Goal: Task Accomplishment & Management: Complete application form

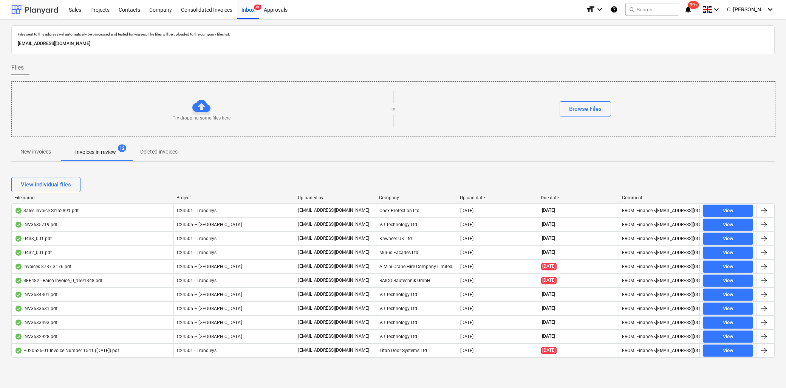
click at [29, 11] on div at bounding box center [34, 9] width 47 height 19
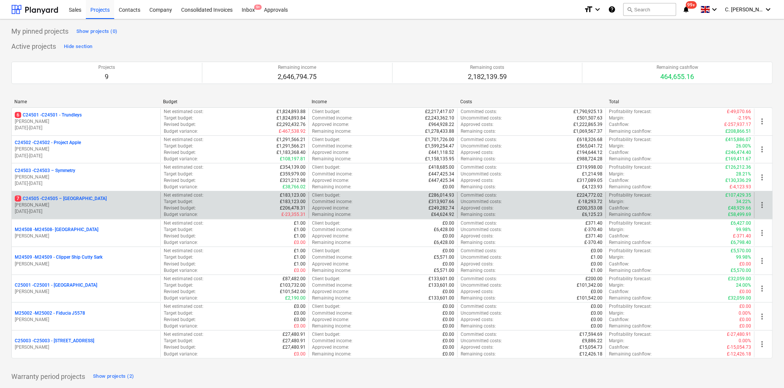
click at [107, 197] on div "7 C24505 - C24505 – [GEOGRAPHIC_DATA]" at bounding box center [86, 198] width 143 height 6
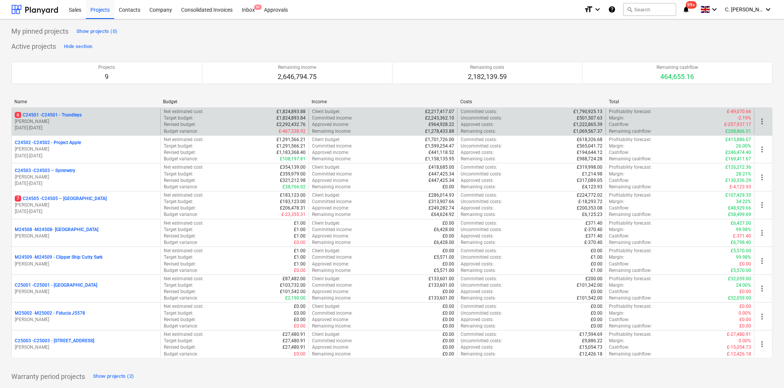
click at [76, 111] on div "6 C24501 - C24501 - Trundleys [PERSON_NAME] [DATE] - [DATE]" at bounding box center [86, 121] width 149 height 26
click at [75, 119] on p "[PERSON_NAME]" at bounding box center [86, 121] width 143 height 6
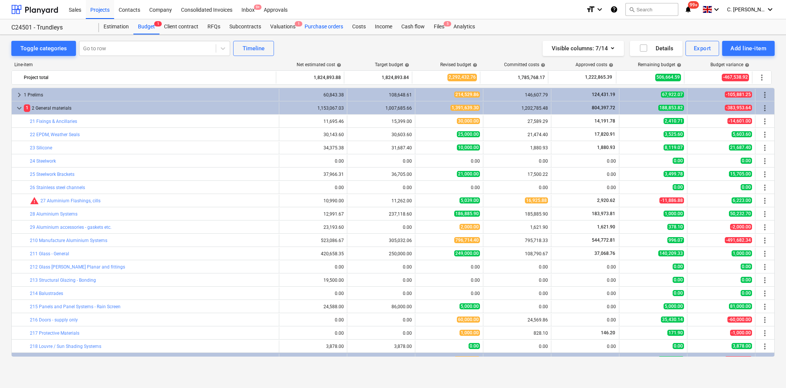
click at [324, 27] on div "Purchase orders" at bounding box center [324, 26] width 48 height 15
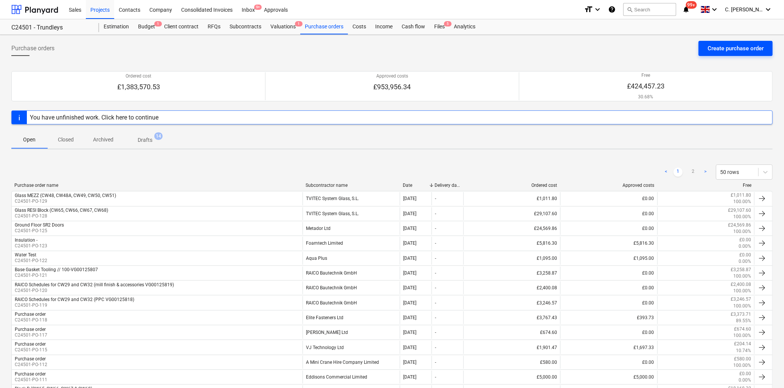
click at [742, 46] on div "Create purchase order" at bounding box center [735, 48] width 56 height 10
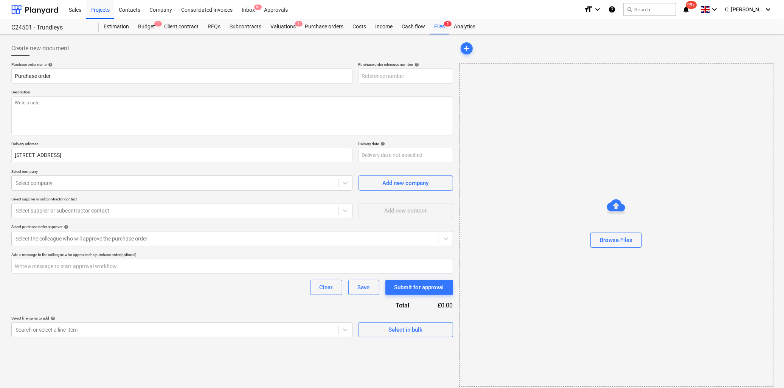
type textarea "x"
type input "C24501-PO-130"
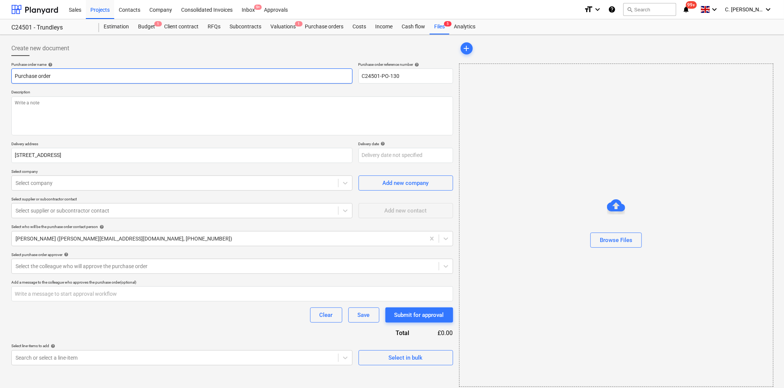
click at [66, 79] on input "Purchase order" at bounding box center [181, 75] width 341 height 15
drag, startPoint x: 79, startPoint y: 79, endPoint x: -148, endPoint y: 90, distance: 227.5
click at [0, 90] on html "Sales Projects Contacts Company Consolidated Invoices Inbox 9+ Approvals format…" at bounding box center [392, 194] width 784 height 388
type textarea "x"
type input "K"
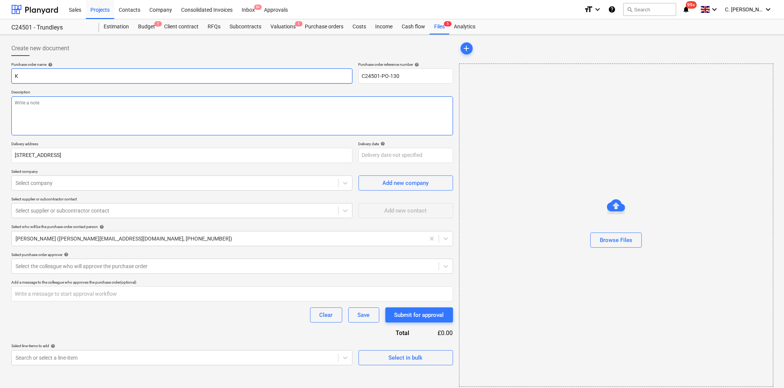
type textarea "x"
type input "Ka"
type textarea "x"
type input "Kaw"
type textarea "x"
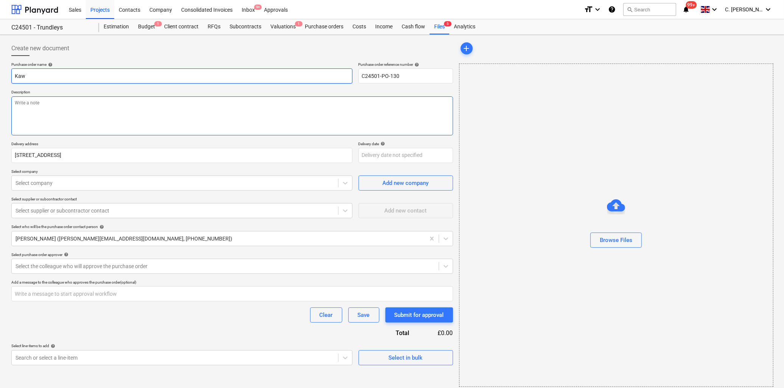
type input "Kawn"
type textarea "x"
type input "Kawne"
type textarea "x"
type input "Kawnee"
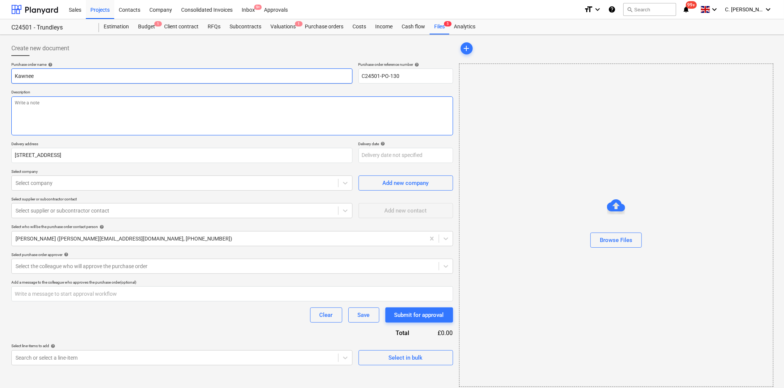
type textarea "x"
type input "Kawneer"
type textarea "x"
type input "Kawneer"
type textarea "x"
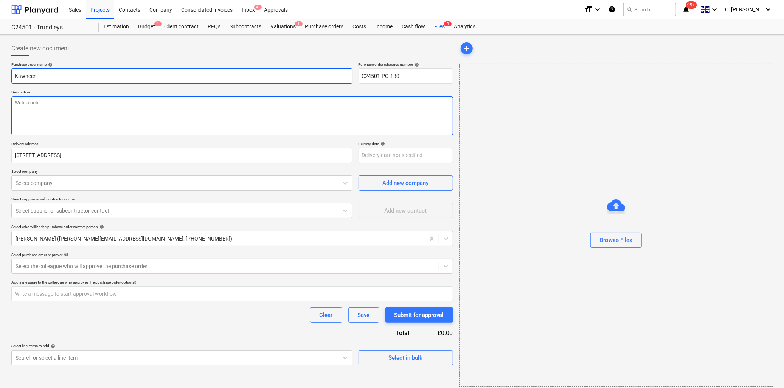
type input "Kawneer A"
type textarea "x"
type input "Kawneer Ac"
type textarea "x"
type input "Kawneer Acc"
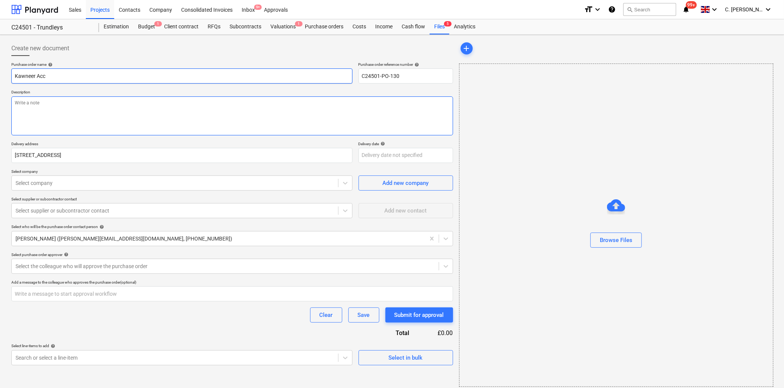
type textarea "x"
type input "Kawneer Acce"
type textarea "x"
type input "Kawneer Acces"
type textarea "x"
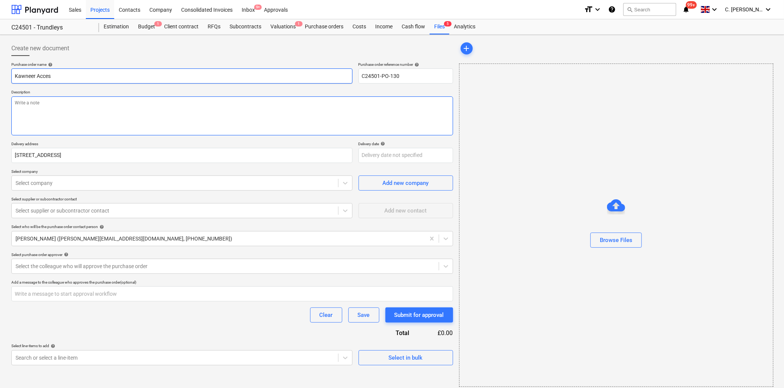
type input "Kawneer Access"
type textarea "x"
type input "Kawneer Accesso"
type textarea "x"
type input "Kawneer Accessor"
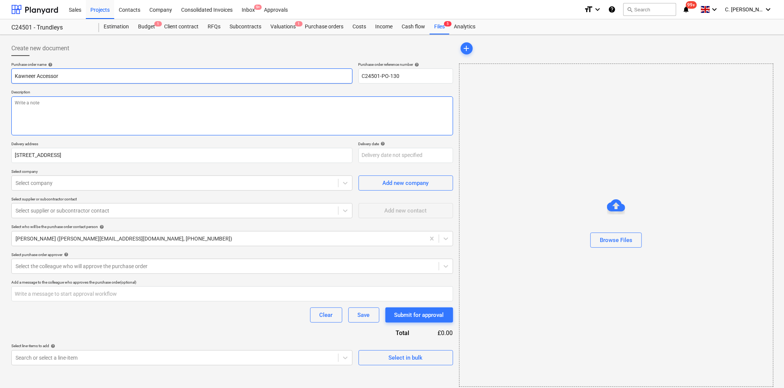
type textarea "x"
type input "Kawneer Accessori"
type textarea "x"
type input "Kawneer Accessorie"
type textarea "x"
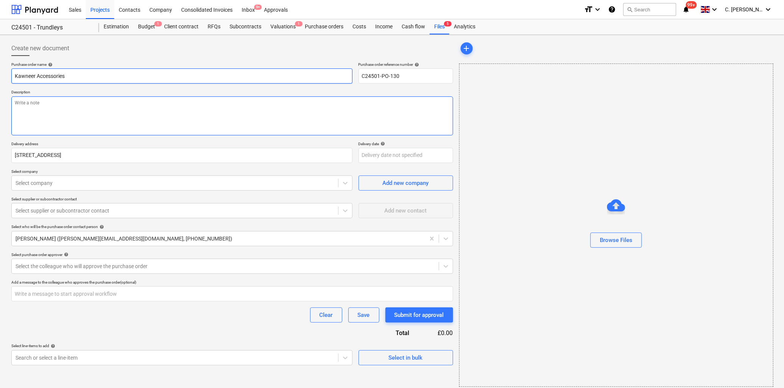
type input "Kawneer Accessories"
type textarea "x"
type input "Kawneer Accessories -"
type textarea "x"
type input "Kawneer Accessories -"
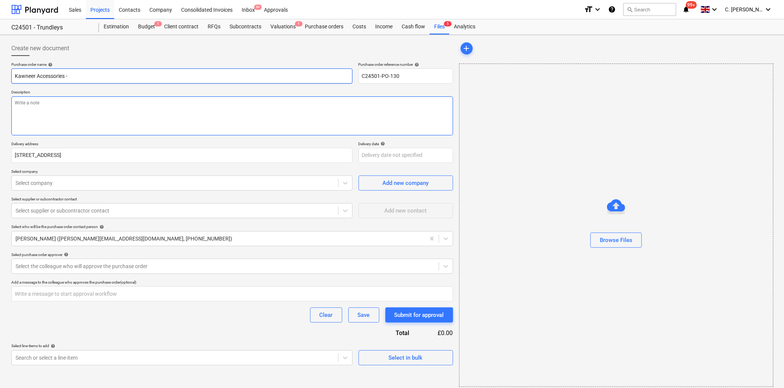
type textarea "x"
type input "Kawneer Accessories - E"
type textarea "x"
type input "Kawneer Accessories - EX"
type textarea "x"
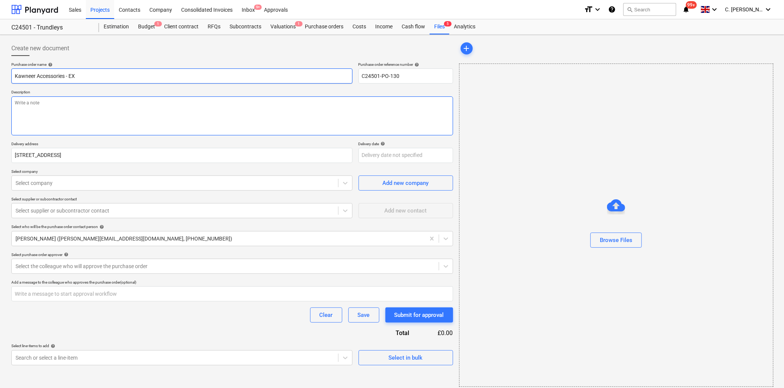
type input "Kawneer Accessories - E"
type textarea "x"
type input "Kawneer Accessories - Ex"
type textarea "x"
type input "Kawneer Accessories - ExD"
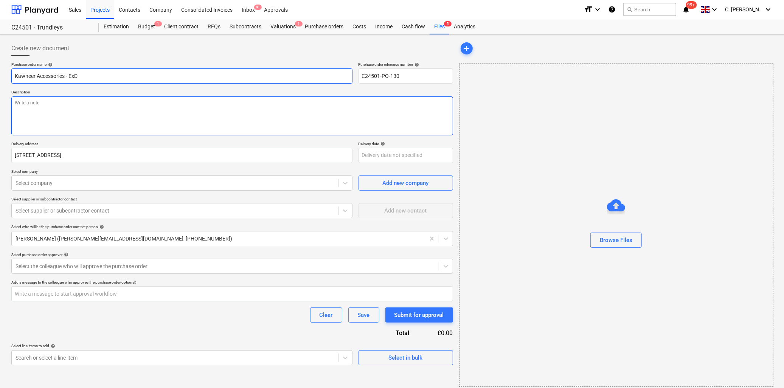
type textarea "x"
type input "Kawneer Accessories - ExD0"
type textarea "x"
type input "Kawneer Accessories - ExD04"
type textarea "x"
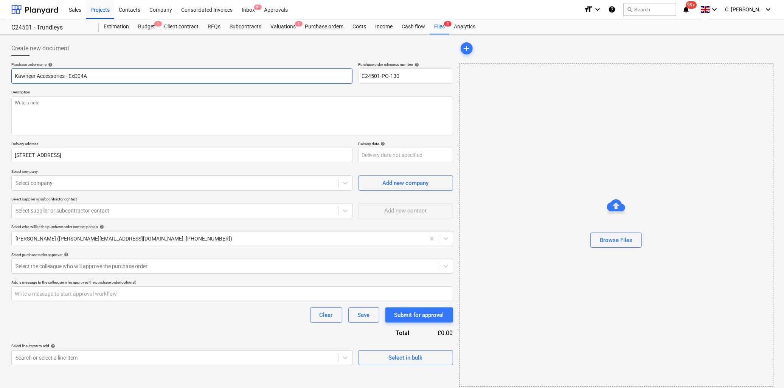
type input "Kawneer Accessories - ExD04A"
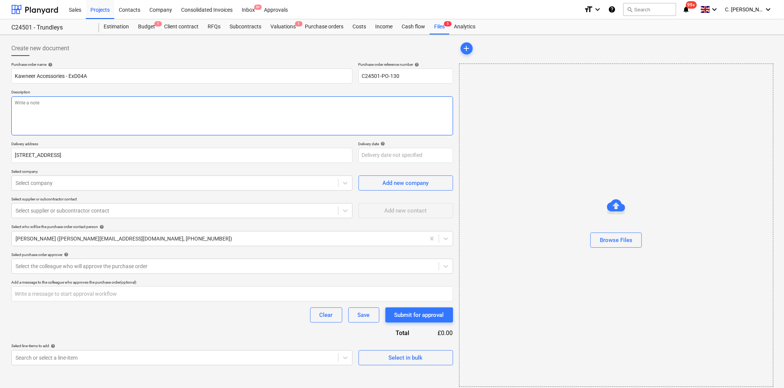
click at [112, 118] on textarea at bounding box center [232, 115] width 442 height 39
type textarea "x"
type textarea "D"
type textarea "x"
type textarea "De"
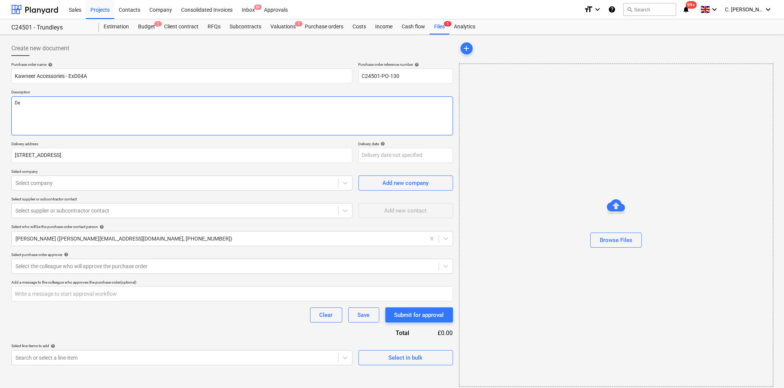
type textarea "x"
type textarea "Del"
type textarea "x"
type textarea "Deli"
type textarea "x"
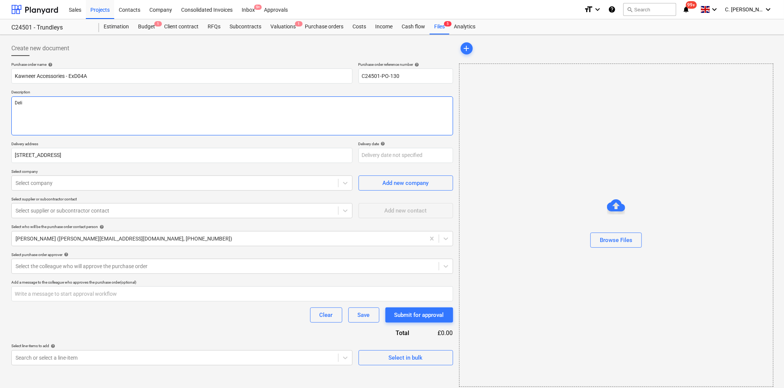
type textarea "Deliv"
type textarea "x"
type textarea "Delive"
type textarea "x"
type textarea "Delivery"
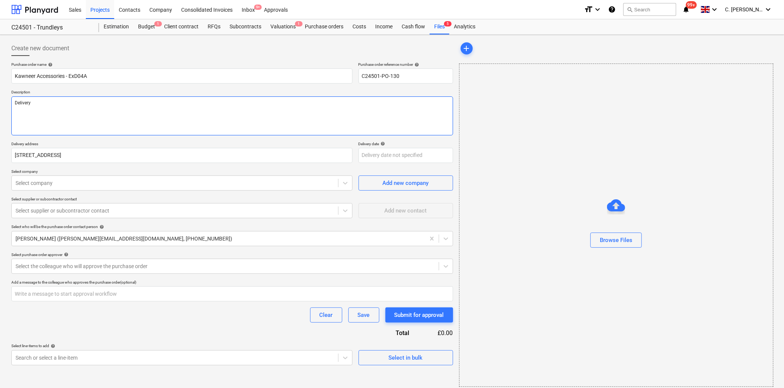
type textarea "x"
type textarea "Delivery"
type textarea "x"
type textarea "Delivery o"
type textarea "x"
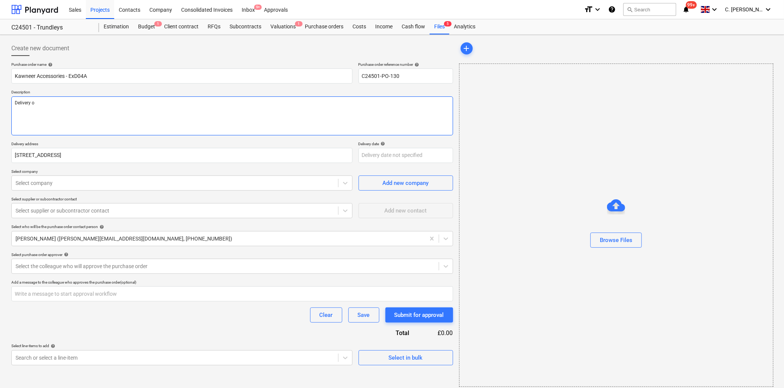
type textarea "Delivery of"
type textarea "x"
type textarea "Delivery of"
type textarea "x"
type textarea "Delivery of a"
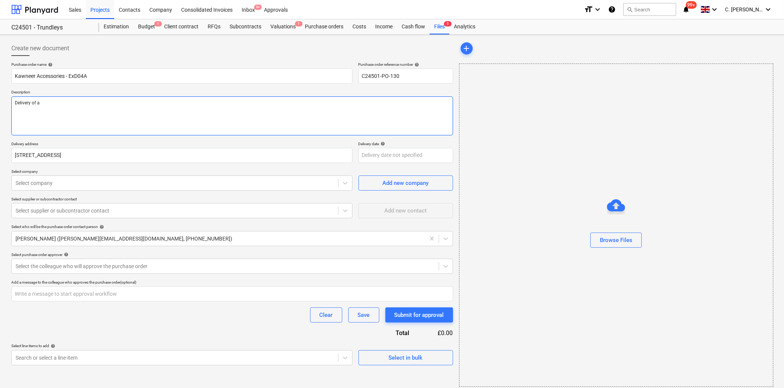
type textarea "x"
type textarea "Delivery of ac"
type textarea "x"
type textarea "Delivery of acc"
type textarea "x"
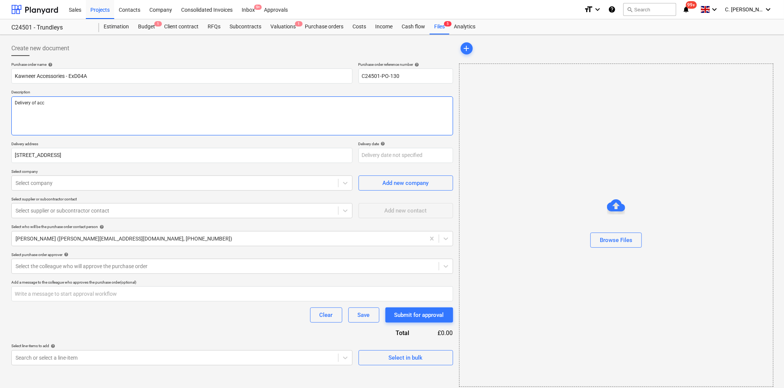
type textarea "Delivery of acce"
type textarea "x"
type textarea "Delivery of acces"
type textarea "x"
type textarea "Delivery of access"
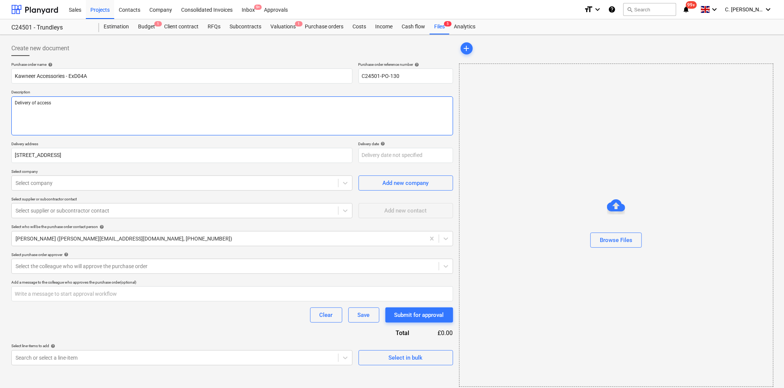
type textarea "x"
type textarea "Delivery of accesso"
type textarea "x"
type textarea "Delivery of accessori"
type textarea "x"
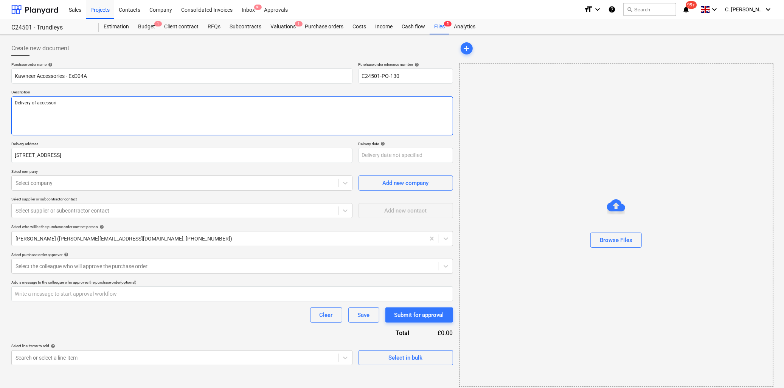
type textarea "Delivery of accessorie"
type textarea "x"
type textarea "Delivery of accessories"
type textarea "x"
type textarea "Delivery of accessories"
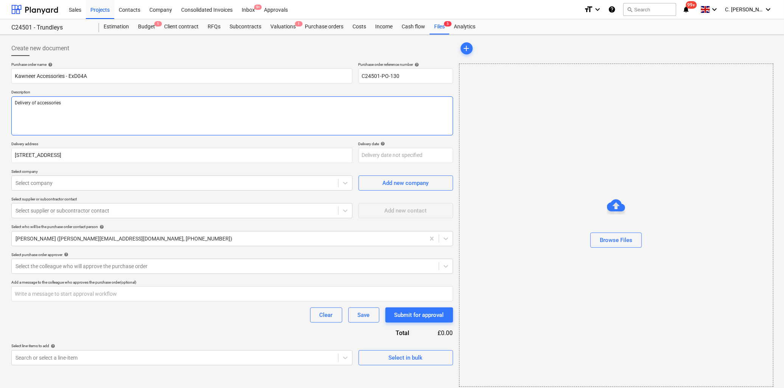
type textarea "x"
type textarea "Delivery of accessories v"
type textarea "x"
type textarea "Delivery of accessories vi"
type textarea "x"
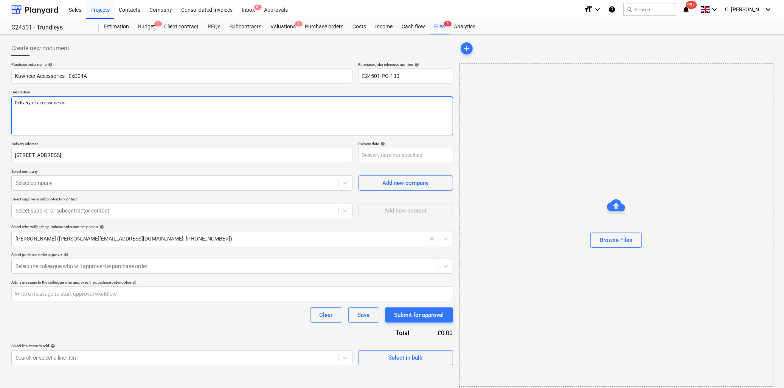
type textarea "Delivery of accessories via"
type textarea "x"
type textarea "Delivery of accessories via"
type textarea "x"
type textarea "Delivery of accessories via U"
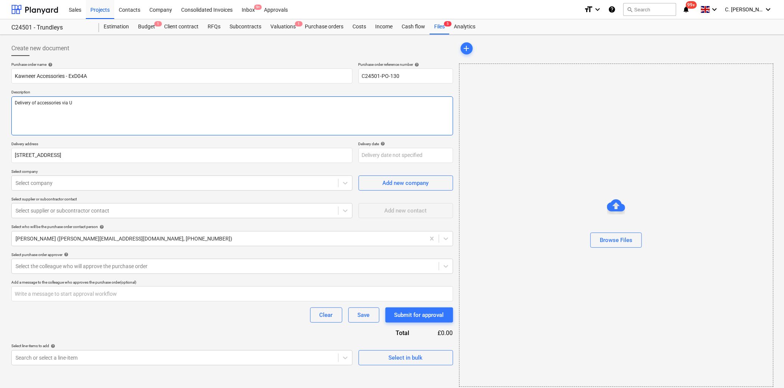
type textarea "x"
type textarea "Delivery of accessories via UP"
type textarea "x"
type textarea "Delivery of accessories via UPS"
type textarea "x"
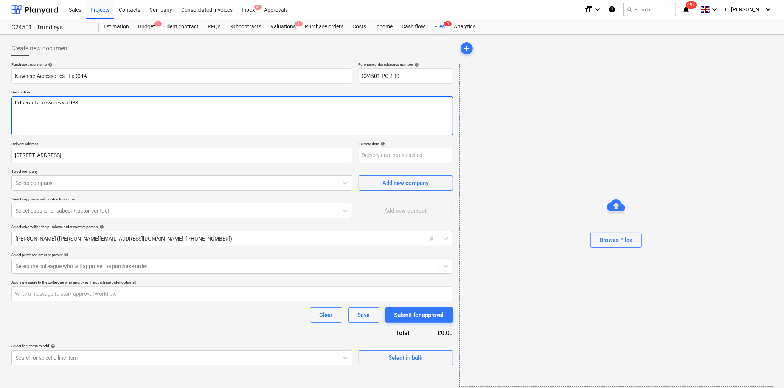
type textarea "Delivery of accessories via UPS -"
type textarea "x"
type textarea "Delivery of accessories via UPS - £"
type textarea "x"
type textarea "Delivery of accessories via UPS - £3"
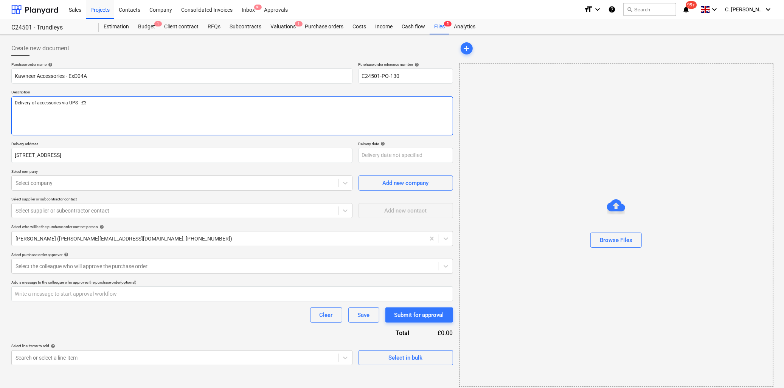
type textarea "x"
type textarea "Delivery of accessories via UPS - £30"
type textarea "x"
type textarea "Delivery of accessories via UPS - £30."
type textarea "x"
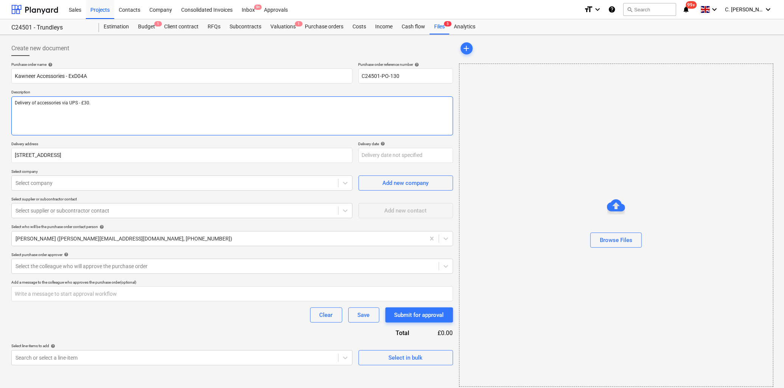
type textarea "Delivery of accessories via UPS - £30.0"
type textarea "x"
type textarea "Delivery of accessories via UPS - £30.00"
type textarea "x"
click at [66, 183] on div at bounding box center [174, 183] width 319 height 8
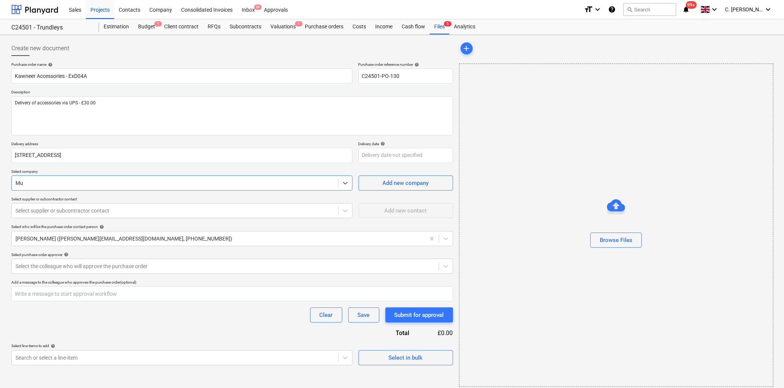
type input "Mur"
type textarea "x"
click at [97, 210] on div at bounding box center [174, 211] width 319 height 8
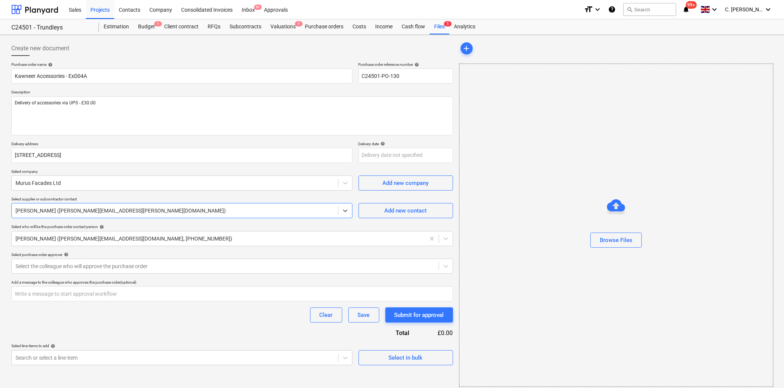
click at [97, 210] on div at bounding box center [174, 211] width 319 height 8
click at [54, 263] on div at bounding box center [224, 266] width 419 height 8
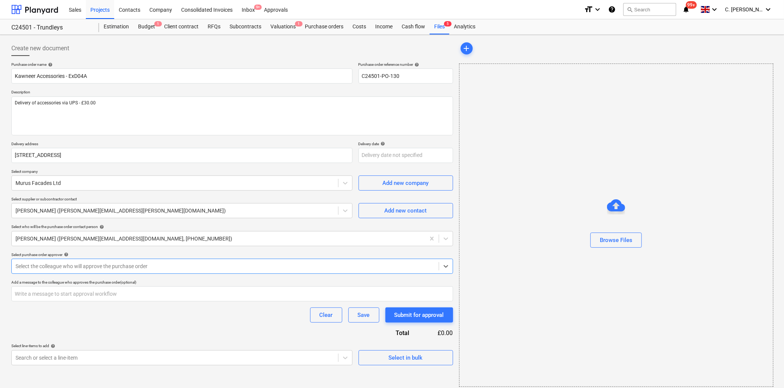
type textarea "x"
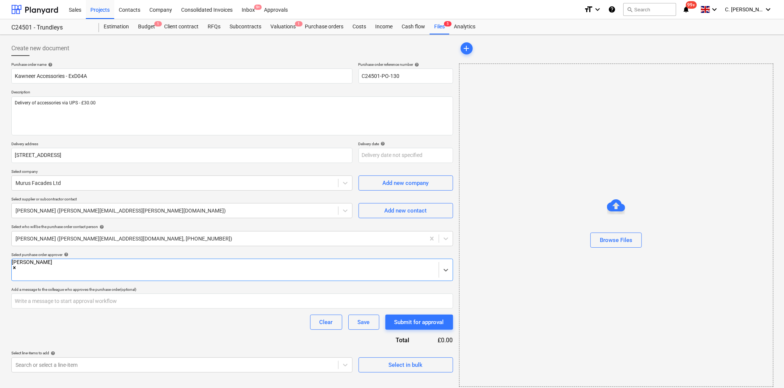
click at [99, 341] on div "Purchase order name help Kawneer Accessories - ExD04A Purchase order reference …" at bounding box center [232, 217] width 442 height 310
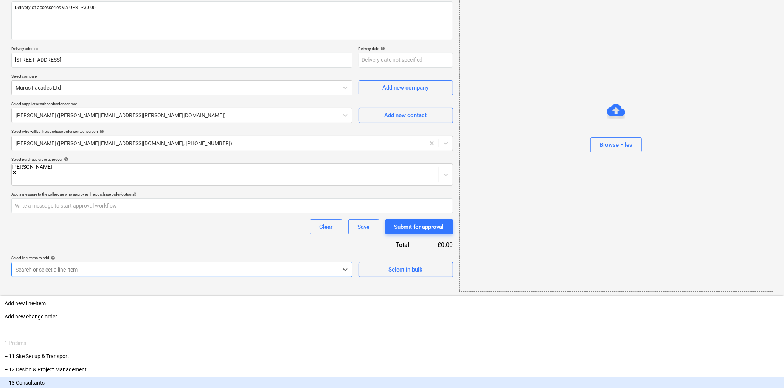
click at [286, 293] on body "Sales Projects Contacts Company Consolidated Invoices Inbox 9+ Approvals format…" at bounding box center [392, 99] width 784 height 388
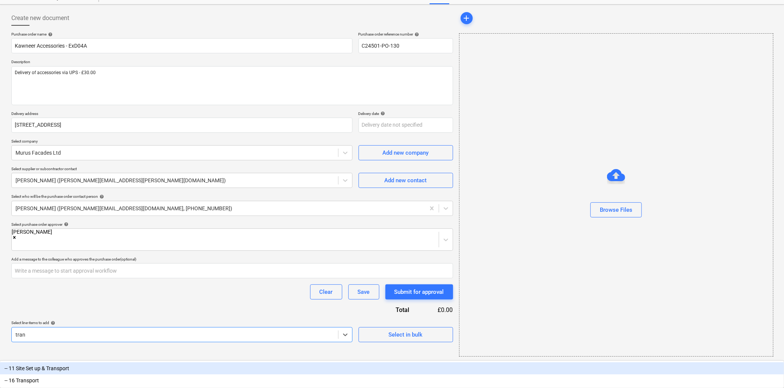
scroll to position [8, 0]
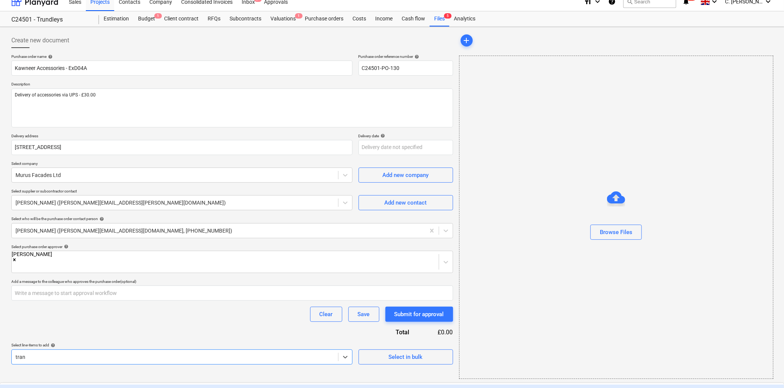
type input "trans"
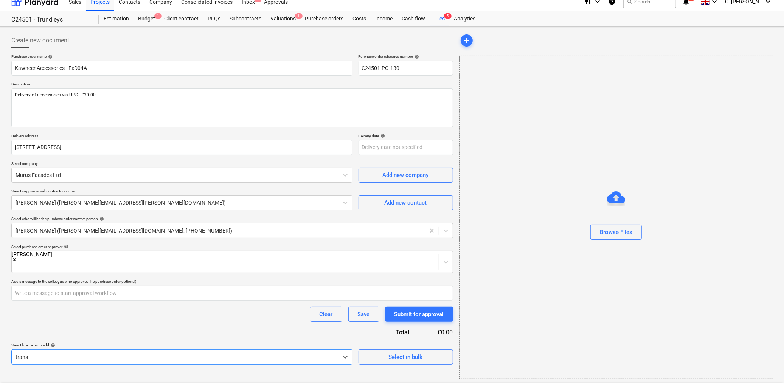
type textarea "x"
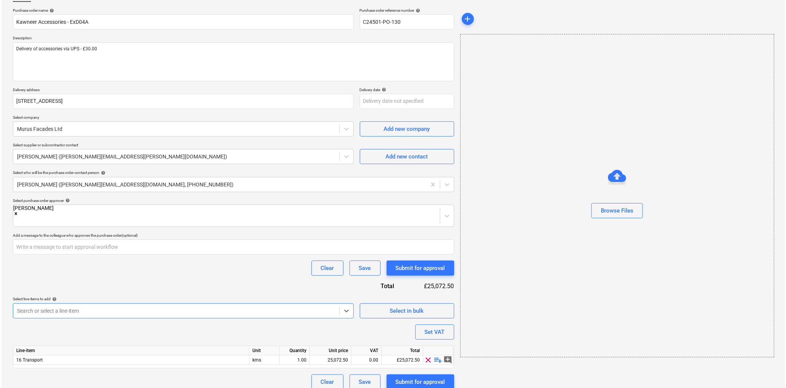
scroll to position [54, 0]
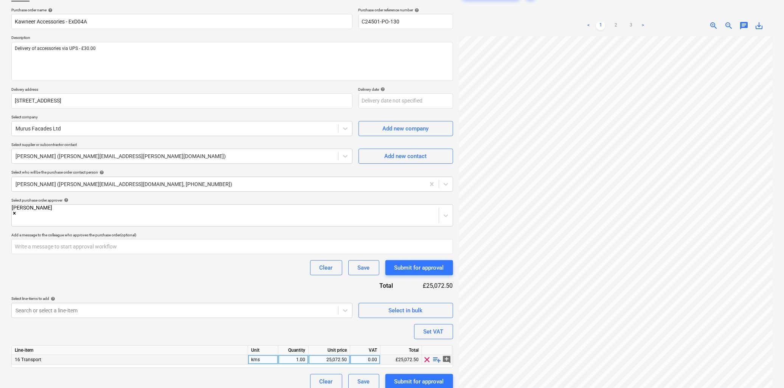
click at [438, 355] on span "playlist_add" at bounding box center [436, 359] width 9 height 9
type textarea "x"
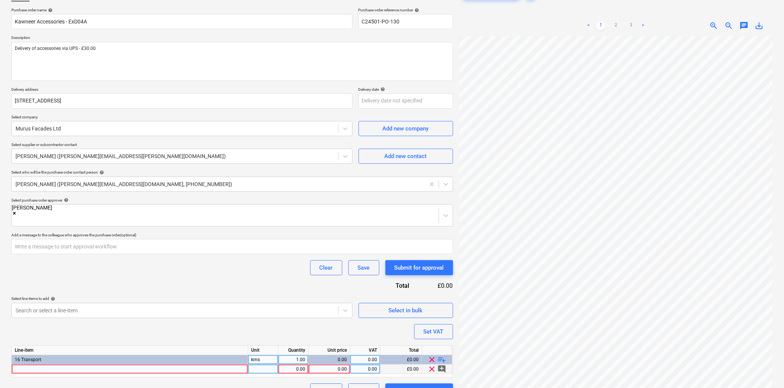
click at [157, 364] on div at bounding box center [130, 368] width 236 height 9
type input "Accessories to be delivered via UPS"
type textarea "x"
click at [263, 364] on div at bounding box center [263, 368] width 30 height 9
type input "Unit"
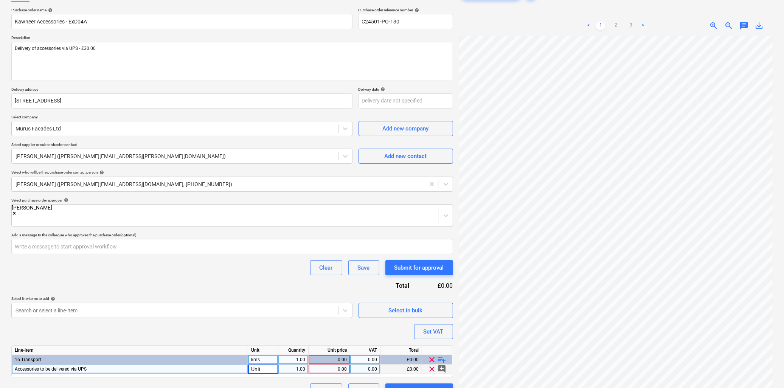
type textarea "x"
click at [335, 364] on div "0.00" at bounding box center [328, 368] width 35 height 9
type input "30"
click at [359, 364] on div "0.00" at bounding box center [365, 368] width 24 height 9
click at [428, 386] on div "Submit for approval" at bounding box center [419, 391] width 50 height 10
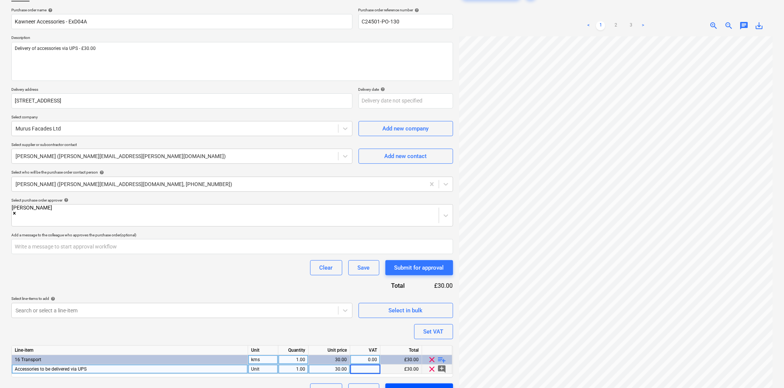
type textarea "x"
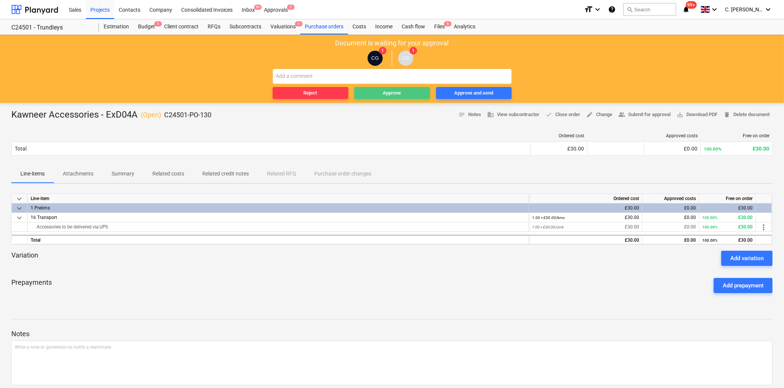
click at [384, 95] on div "Approve" at bounding box center [392, 93] width 18 height 9
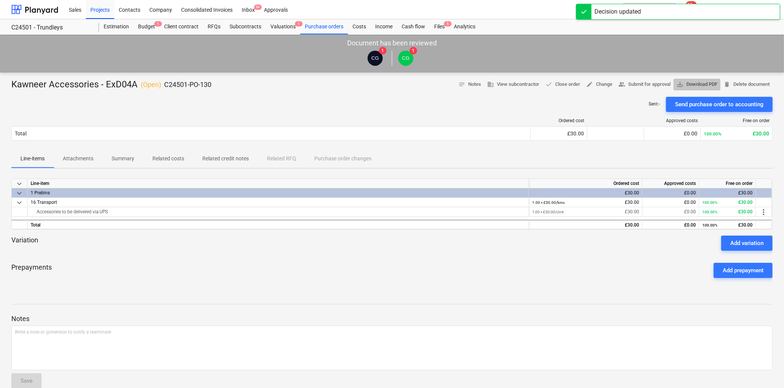
click at [705, 84] on span "save_alt Download PDF" at bounding box center [696, 84] width 41 height 9
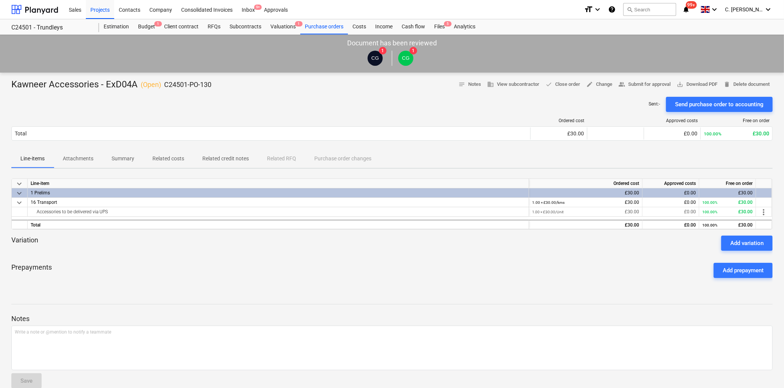
click at [548, 10] on div "Sales Projects Contacts Company Consolidated Invoices Inbox 9+ Approvals" at bounding box center [320, 9] width 513 height 19
